Goal: Information Seeking & Learning: Check status

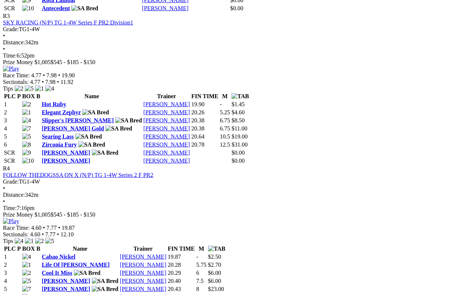
scroll to position [622, 0]
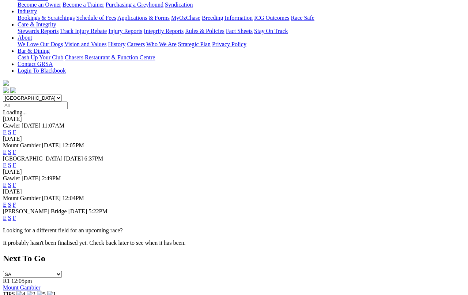
scroll to position [144, 0]
click at [16, 214] on link "F" at bounding box center [14, 217] width 3 height 6
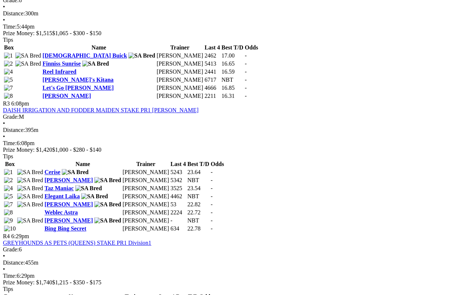
scroll to position [492, 0]
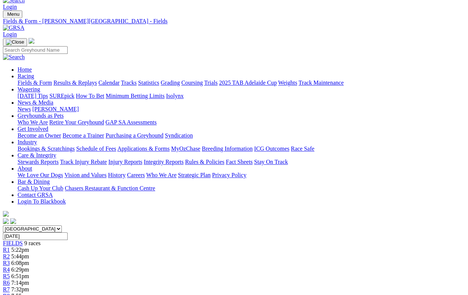
scroll to position [0, 0]
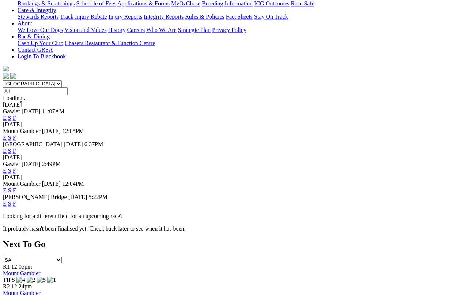
scroll to position [158, 0]
click at [16, 187] on link "F" at bounding box center [14, 190] width 3 height 6
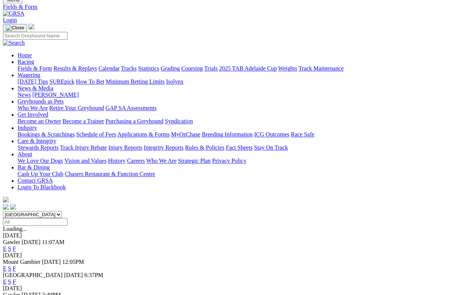
scroll to position [27, 0]
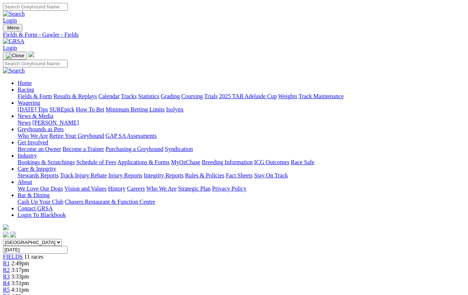
click at [84, 93] on link "Results & Replays" at bounding box center [75, 96] width 44 height 6
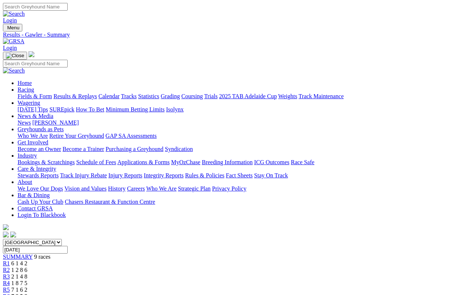
click at [120, 93] on link "Calendar" at bounding box center [108, 96] width 21 height 6
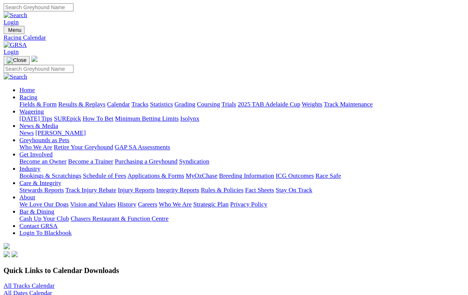
scroll to position [3, 0]
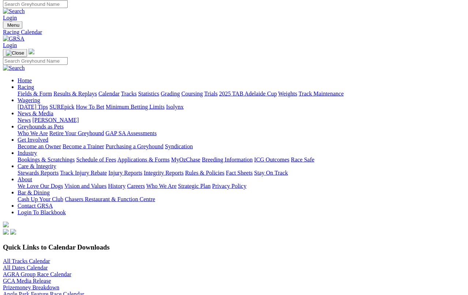
click at [41, 258] on link "All Tracks Calendar" at bounding box center [26, 261] width 47 height 6
